Goal: Check status: Check status

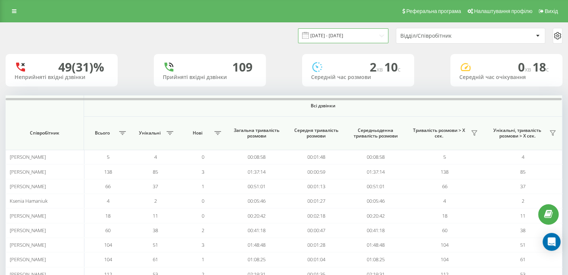
click at [355, 37] on input "[DATE] - [DATE]" at bounding box center [343, 35] width 90 height 15
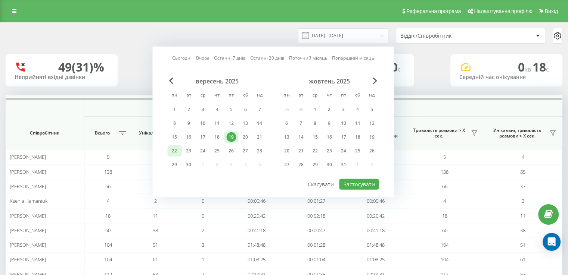
click at [177, 149] on div "22" at bounding box center [174, 151] width 10 height 10
click at [367, 179] on button "Застосувати" at bounding box center [359, 184] width 40 height 11
type input "[DATE] - [DATE]"
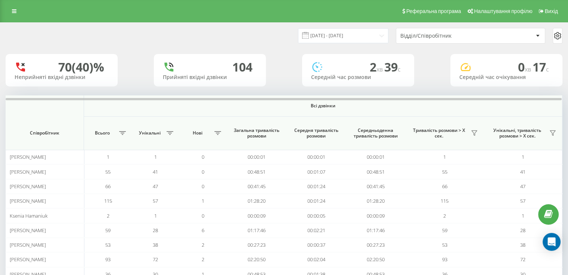
click at [458, 39] on div "Відділ/Співробітник" at bounding box center [470, 35] width 149 height 15
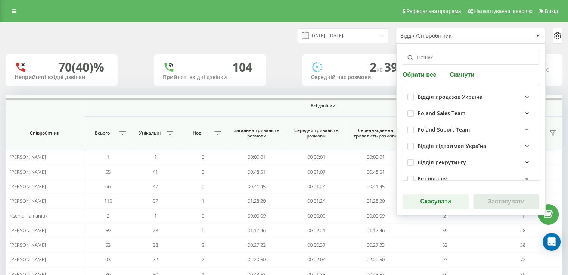
click at [437, 59] on input "text" at bounding box center [470, 57] width 137 height 15
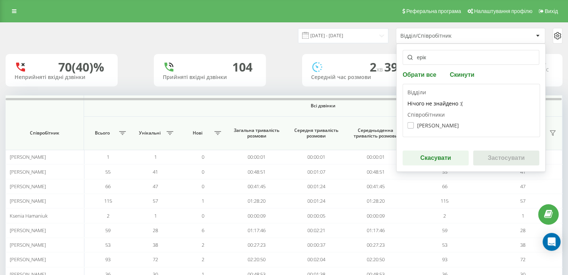
type input "ерік"
click at [409, 124] on label "[PERSON_NAME]" at bounding box center [432, 125] width 51 height 6
checkbox input "true"
click at [495, 154] on button "Застосувати" at bounding box center [506, 158] width 66 height 15
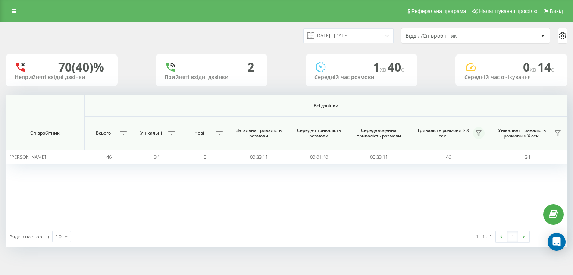
click at [481, 135] on icon at bounding box center [479, 133] width 6 height 6
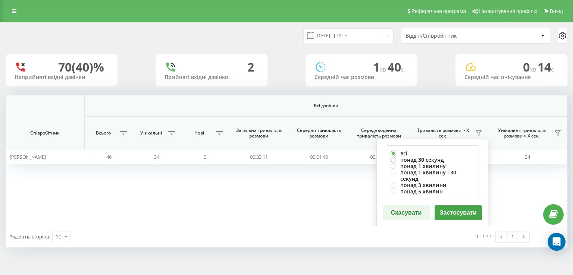
drag, startPoint x: 440, startPoint y: 159, endPoint x: 443, endPoint y: 160, distance: 3.9
click at [440, 159] on label "понад 30 секунд" at bounding box center [433, 160] width 84 height 6
radio input "true"
click at [453, 209] on button "Застосувати" at bounding box center [458, 213] width 47 height 15
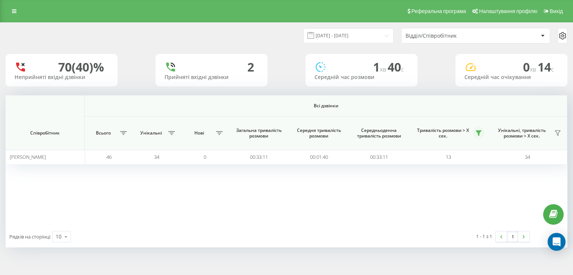
click at [475, 130] on button at bounding box center [479, 133] width 12 height 12
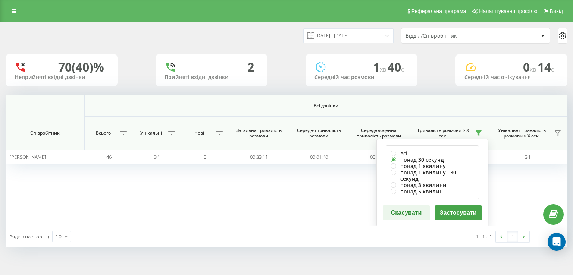
click at [456, 206] on button "Застосувати" at bounding box center [458, 213] width 47 height 15
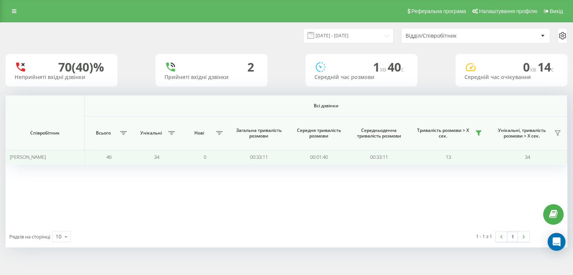
click at [264, 157] on td "00:33:11" at bounding box center [259, 157] width 60 height 15
drag, startPoint x: 264, startPoint y: 157, endPoint x: 258, endPoint y: 157, distance: 6.0
click at [258, 157] on td "00:33:11" at bounding box center [259, 157] width 60 height 15
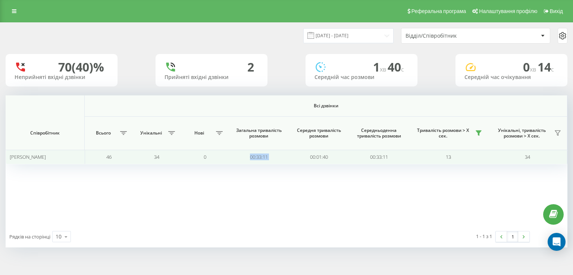
click at [258, 157] on td "00:33:11" at bounding box center [259, 157] width 60 height 15
copy td "00:33:11"
